Goal: Navigation & Orientation: Go to known website

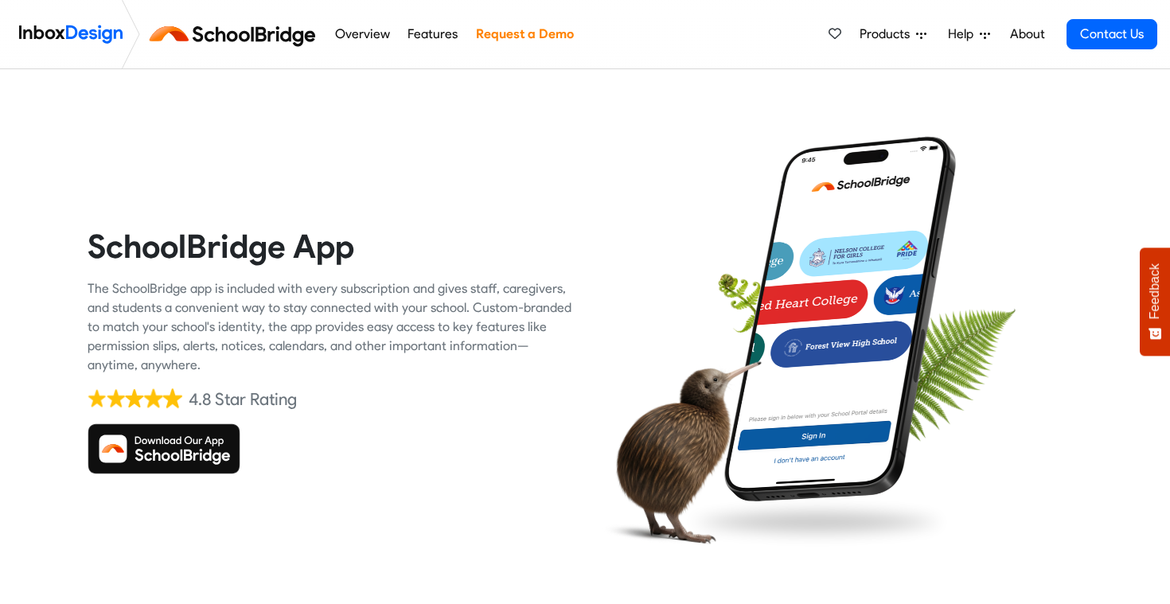
click at [161, 455] on img at bounding box center [164, 448] width 153 height 51
click at [180, 451] on img at bounding box center [164, 448] width 153 height 51
click at [171, 452] on img at bounding box center [164, 448] width 153 height 51
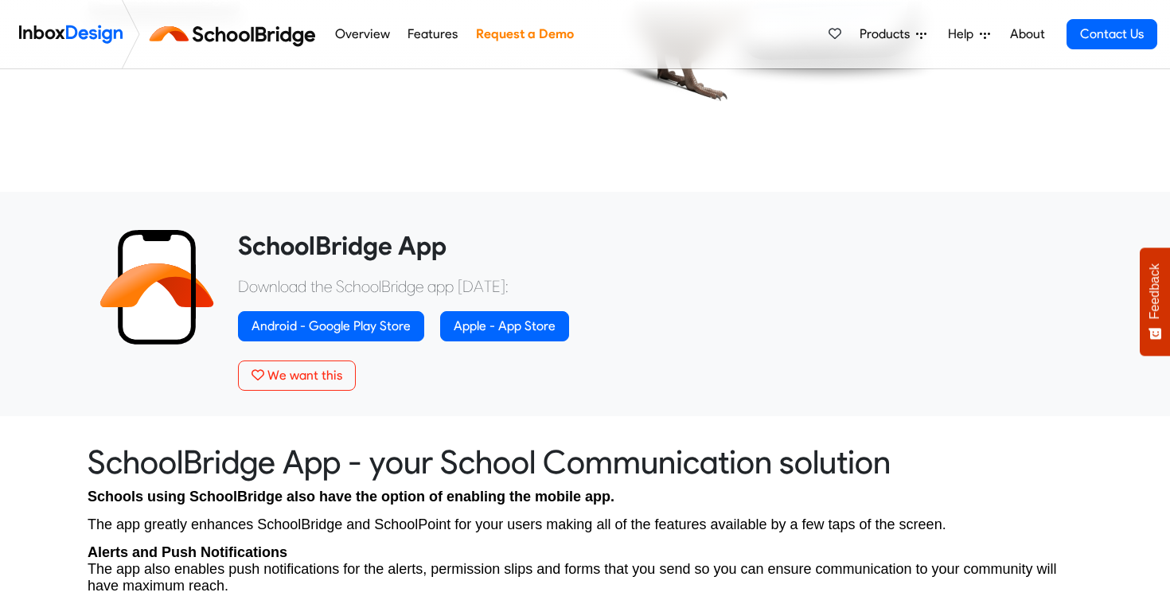
scroll to position [478, 0]
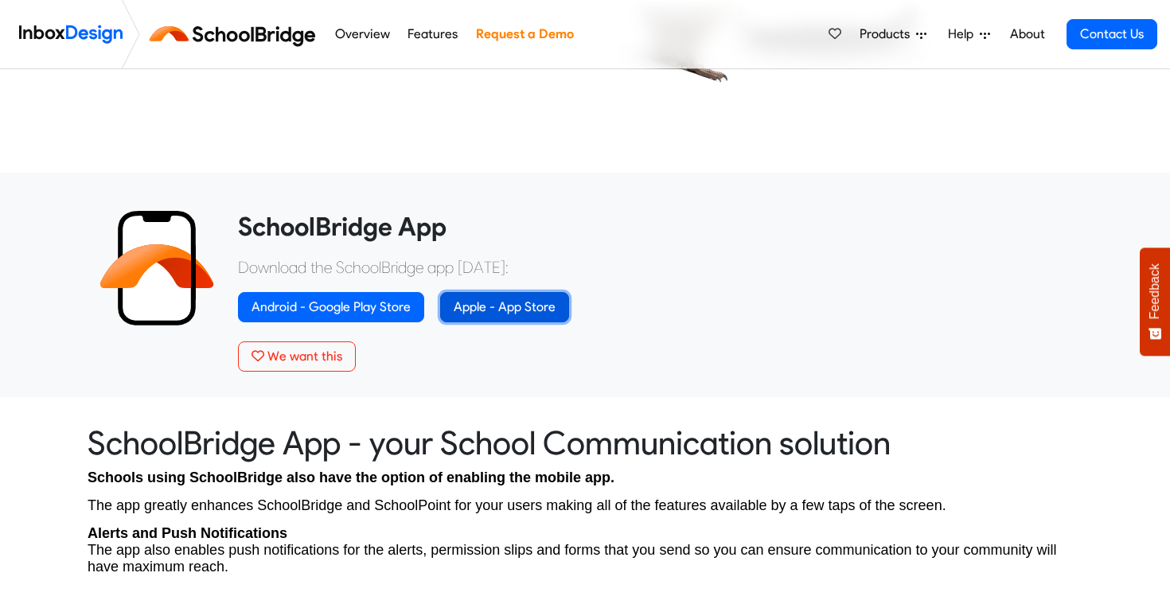
click at [495, 310] on link "Apple - App Store" at bounding box center [504, 307] width 129 height 30
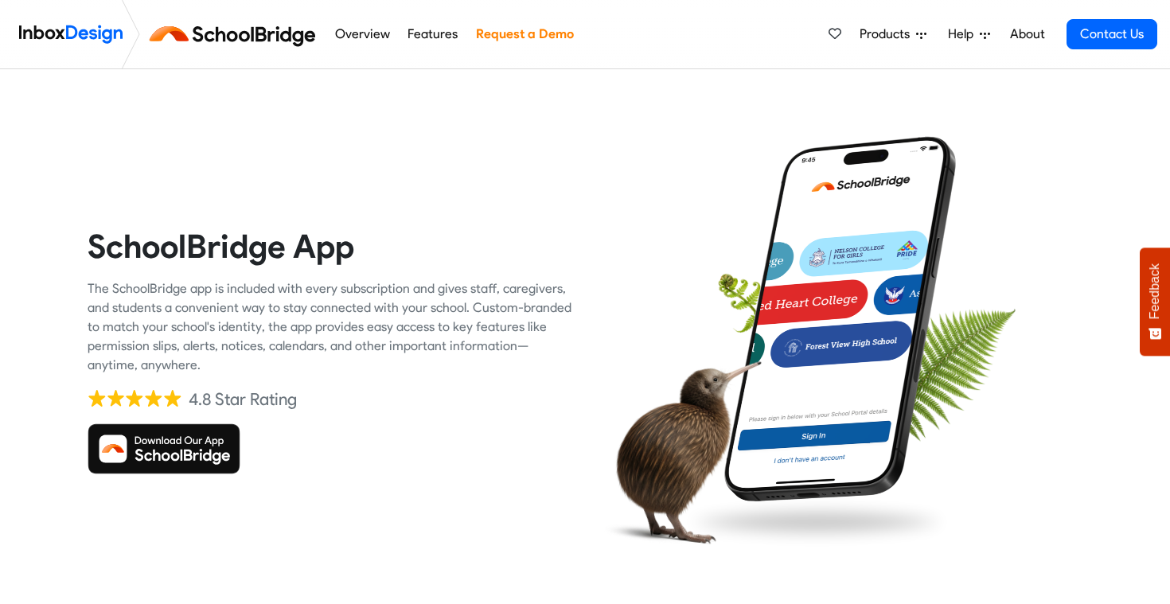
click at [162, 455] on img at bounding box center [164, 448] width 153 height 51
click at [477, 398] on h5 "4.8 Star Rating" at bounding box center [331, 400] width 486 height 24
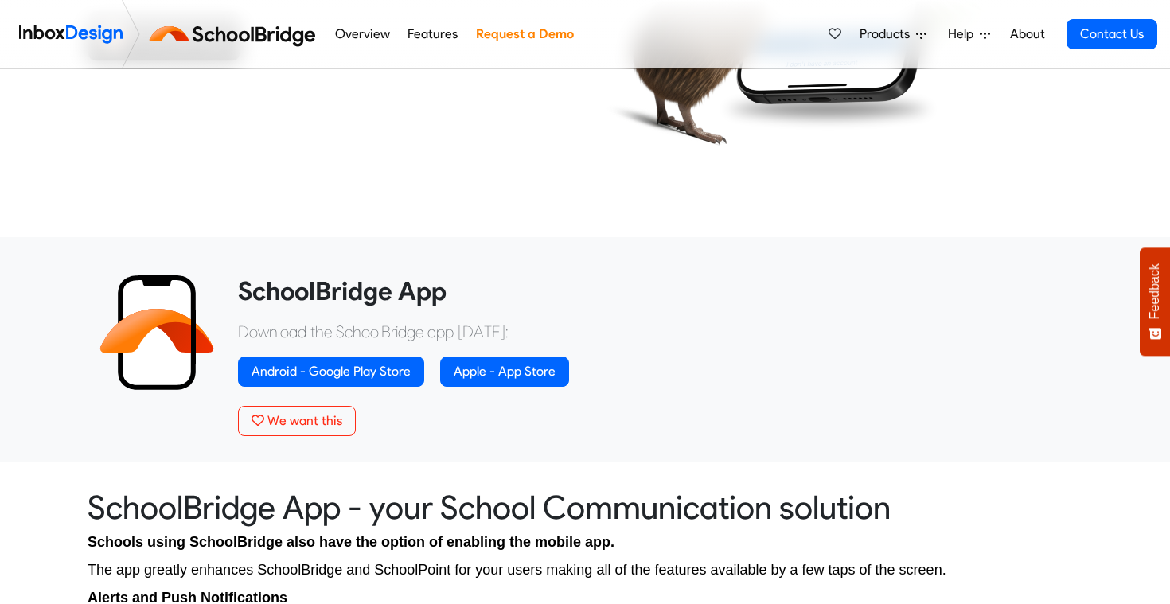
scroll to position [414, 0]
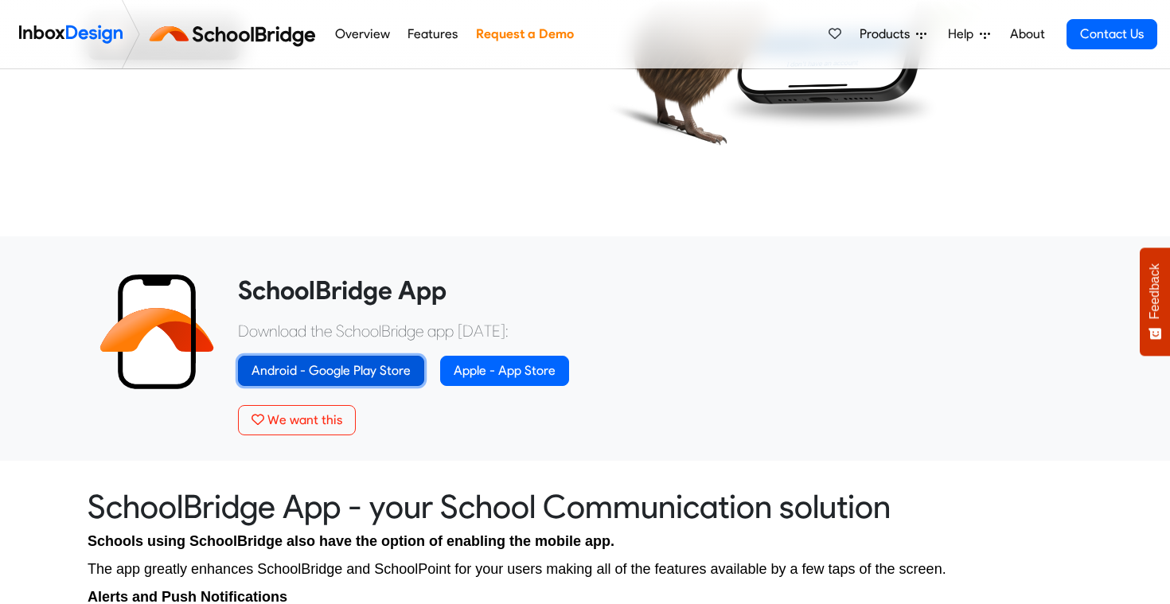
click at [341, 364] on link "Android - Google Play Store" at bounding box center [331, 371] width 186 height 30
